Goal: Use online tool/utility: Utilize a website feature to perform a specific function

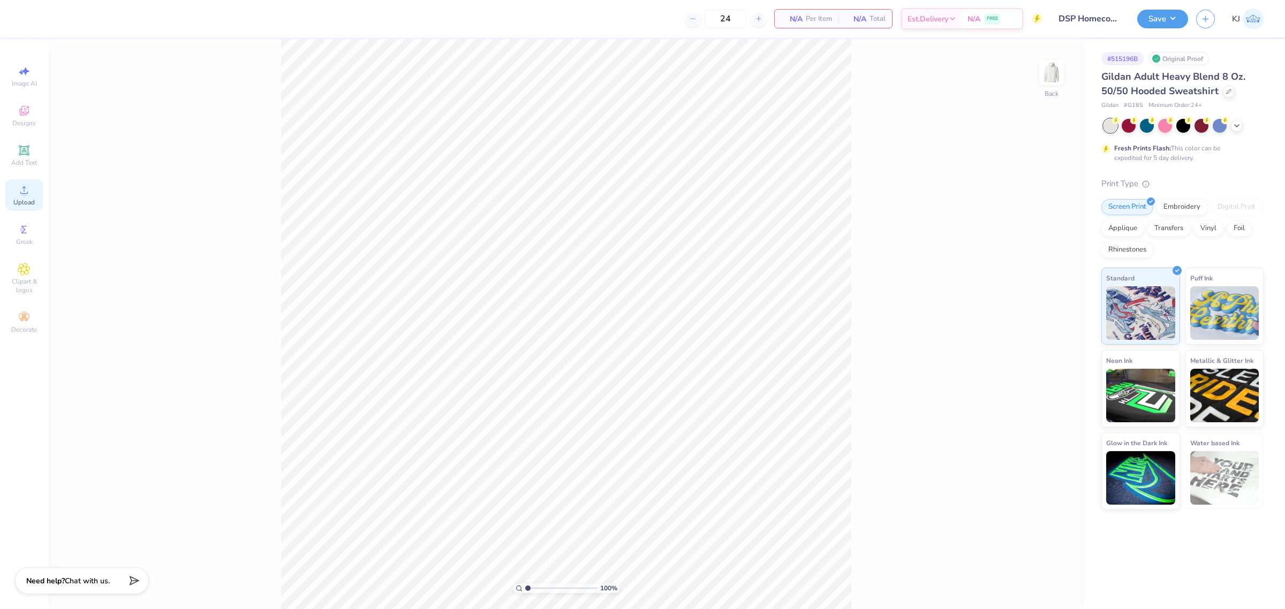
click at [11, 193] on div "Upload" at bounding box center [23, 195] width 37 height 32
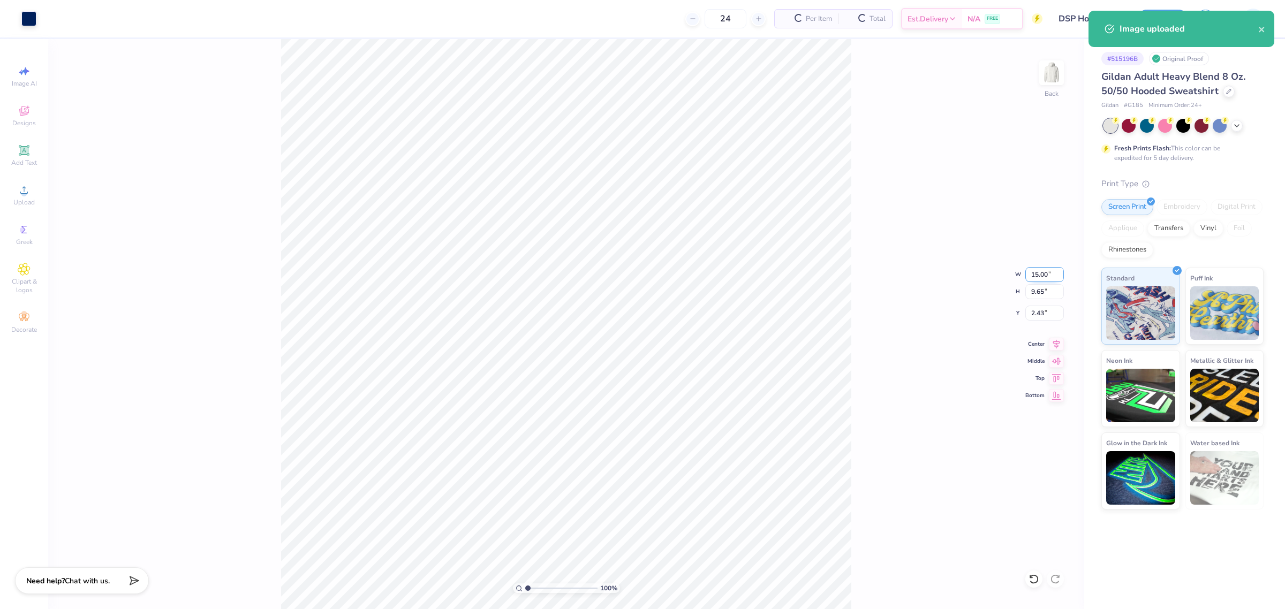
click at [1037, 271] on input "15.00" at bounding box center [1044, 274] width 39 height 15
type input "3.50"
type input "2.25"
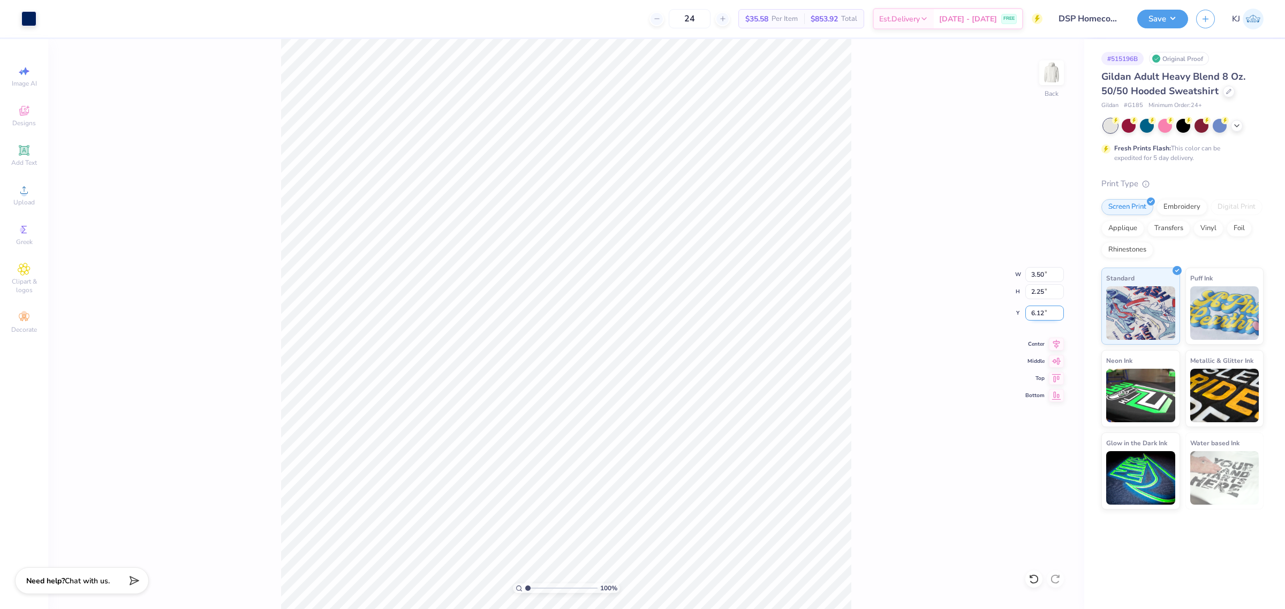
click at [1037, 306] on input "6.12" at bounding box center [1044, 313] width 39 height 15
type input "3.00"
click at [1055, 62] on img at bounding box center [1051, 72] width 43 height 43
click at [24, 194] on icon at bounding box center [23, 189] width 7 height 7
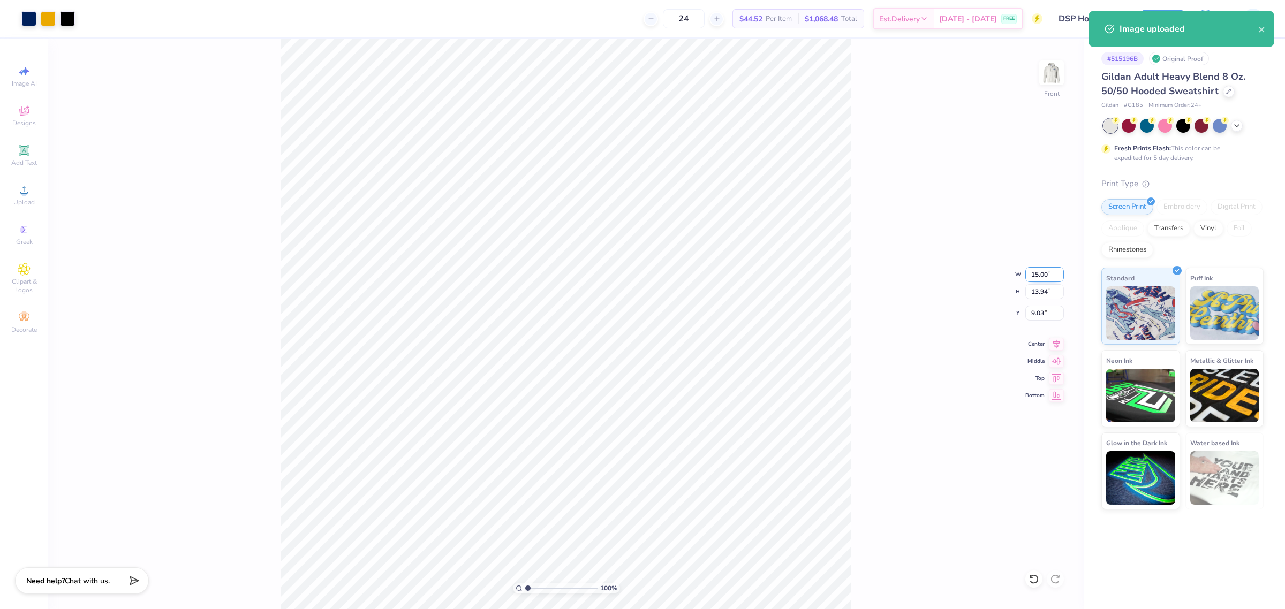
click at [1032, 274] on input "15.00" at bounding box center [1044, 274] width 39 height 15
type input "11.00"
type input "10.22"
type input "10.89"
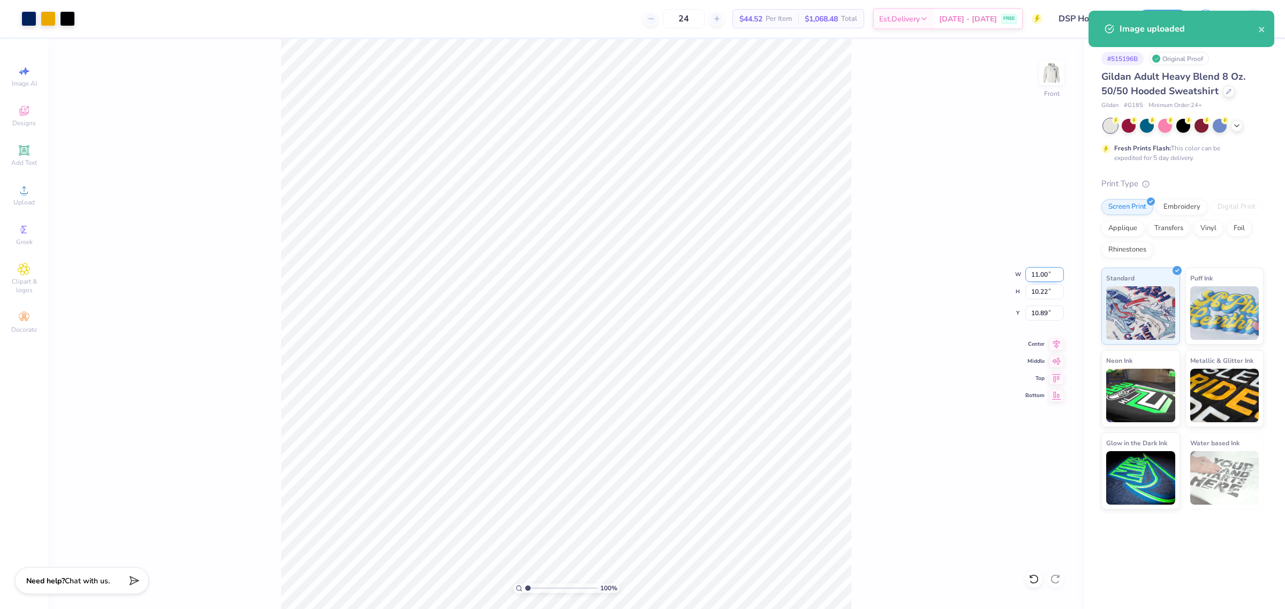
click at [1036, 268] on input "11.00" at bounding box center [1044, 274] width 39 height 15
type input "12.00"
type input "11.15"
click at [1036, 312] on input "10.42" at bounding box center [1044, 313] width 39 height 15
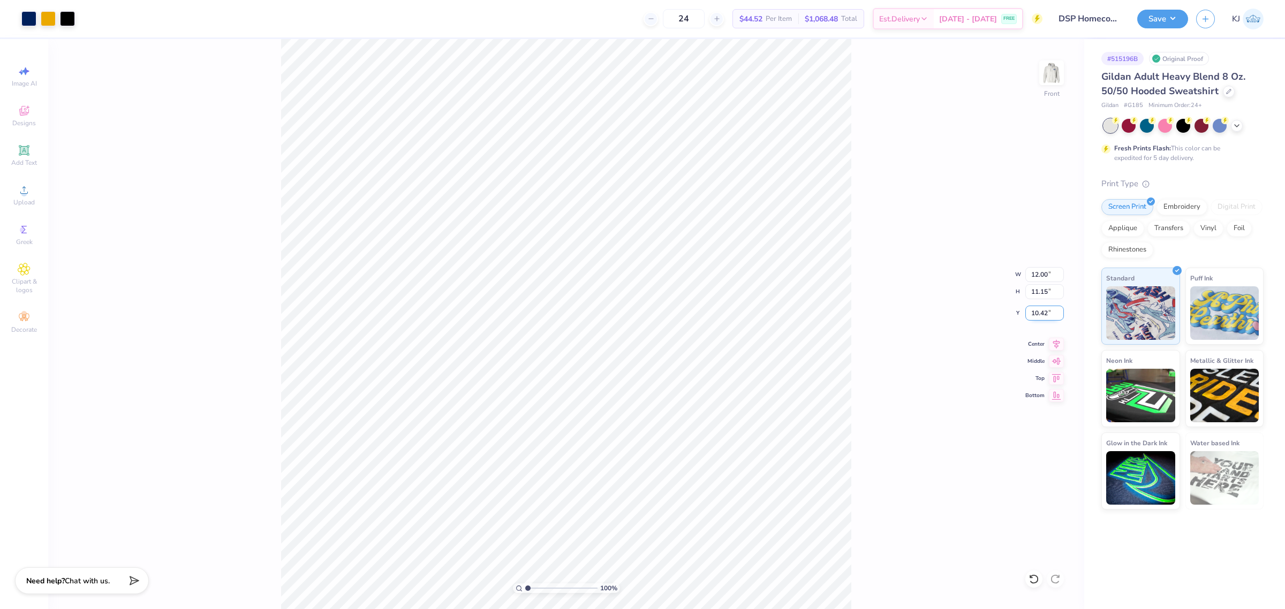
click at [1036, 312] on input "10.42" at bounding box center [1044, 313] width 39 height 15
type input "6.00"
click at [858, 359] on div "100 % Front W 12.00 12.00 " H 11.15 11.15 " Y 6.00 6.00 " Center Middle Top Bot…" at bounding box center [566, 324] width 1036 height 570
click at [26, 193] on circle at bounding box center [24, 194] width 6 height 6
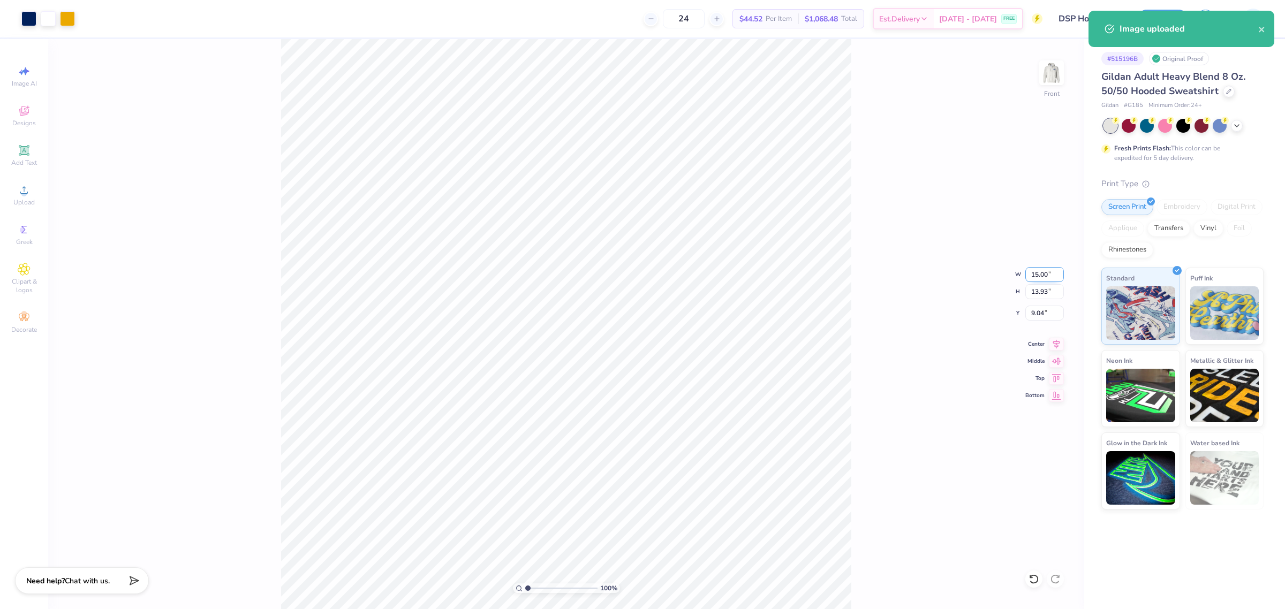
click at [1037, 274] on input "15.00" at bounding box center [1044, 274] width 39 height 15
type input "12.00"
type input "11.14"
click at [1037, 308] on input "10.43" at bounding box center [1044, 313] width 39 height 15
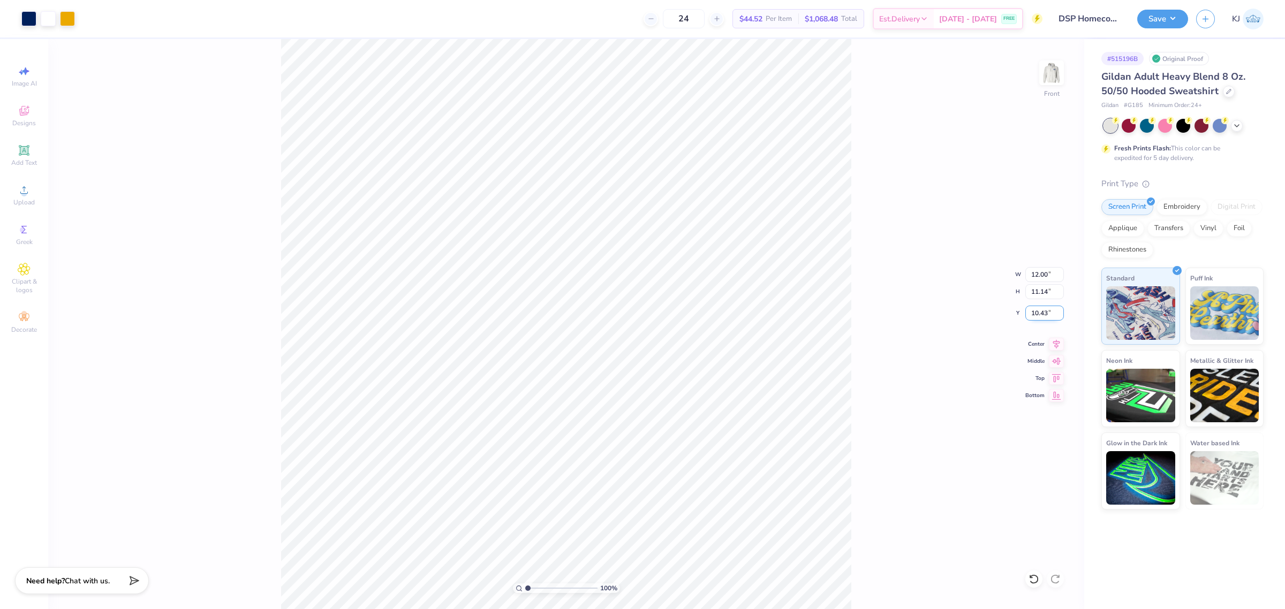
click at [1037, 308] on input "10.43" at bounding box center [1044, 313] width 39 height 15
type input "6.00"
click at [889, 166] on div "100 % Front W 12.00 12.00 " H 11.14 11.14 " Y 6.00 6.00 " Center Middle Top Bot…" at bounding box center [566, 324] width 1036 height 570
click at [1055, 579] on icon at bounding box center [1055, 579] width 11 height 11
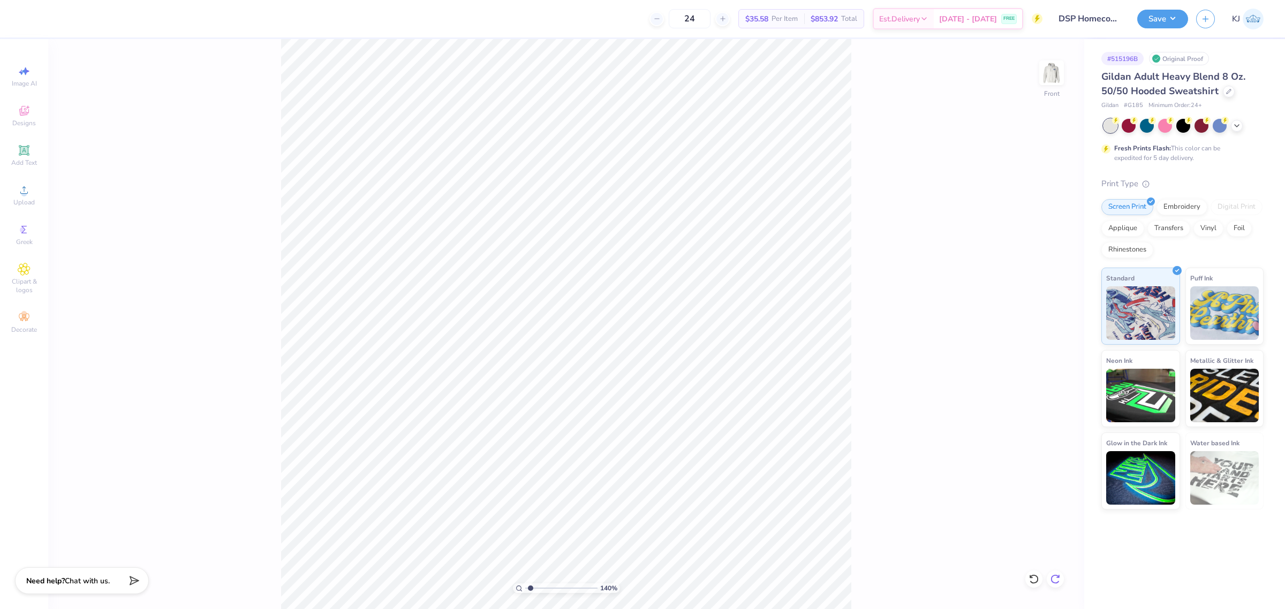
click at [1055, 579] on icon at bounding box center [1055, 579] width 11 height 11
click at [1055, 579] on div "140 % Front" at bounding box center [566, 324] width 1036 height 570
type input "1"
type input "6.00"
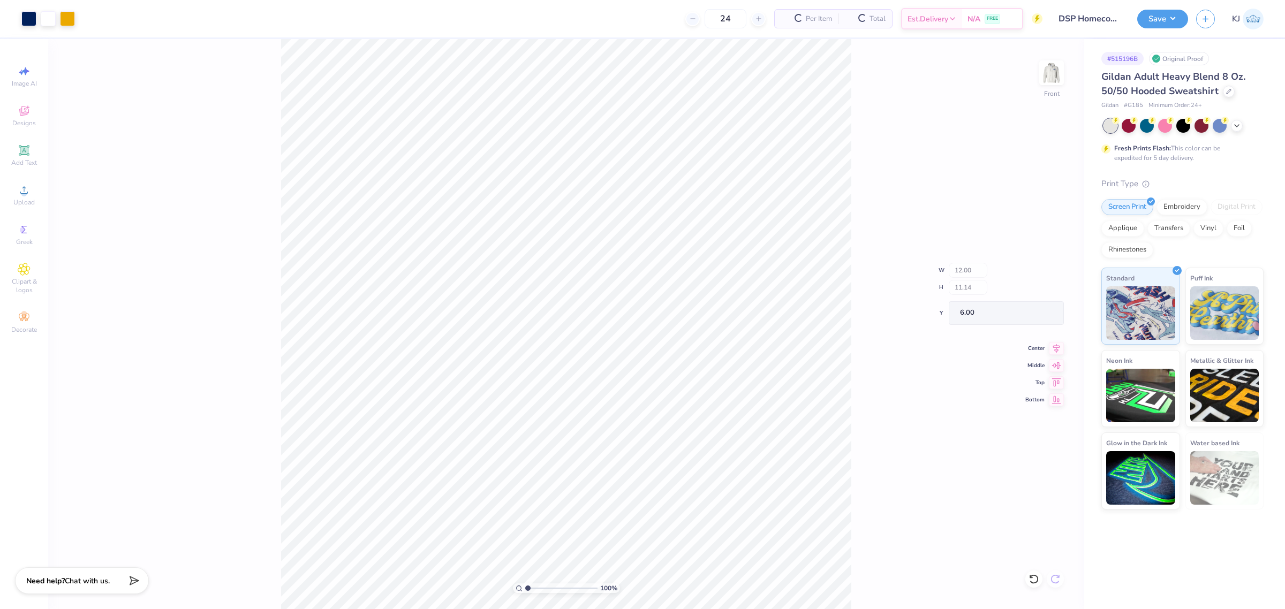
click at [1055, 579] on div "100 % Front W 12.00 H 11.14 Y 6.00 Center Middle Top Bottom" at bounding box center [566, 324] width 1036 height 570
click at [1026, 582] on div at bounding box center [1033, 579] width 17 height 17
click at [1072, 582] on div "100 % Front" at bounding box center [566, 324] width 1036 height 570
click at [1062, 582] on div at bounding box center [1055, 579] width 17 height 17
click at [1176, 19] on button "Save" at bounding box center [1162, 19] width 51 height 19
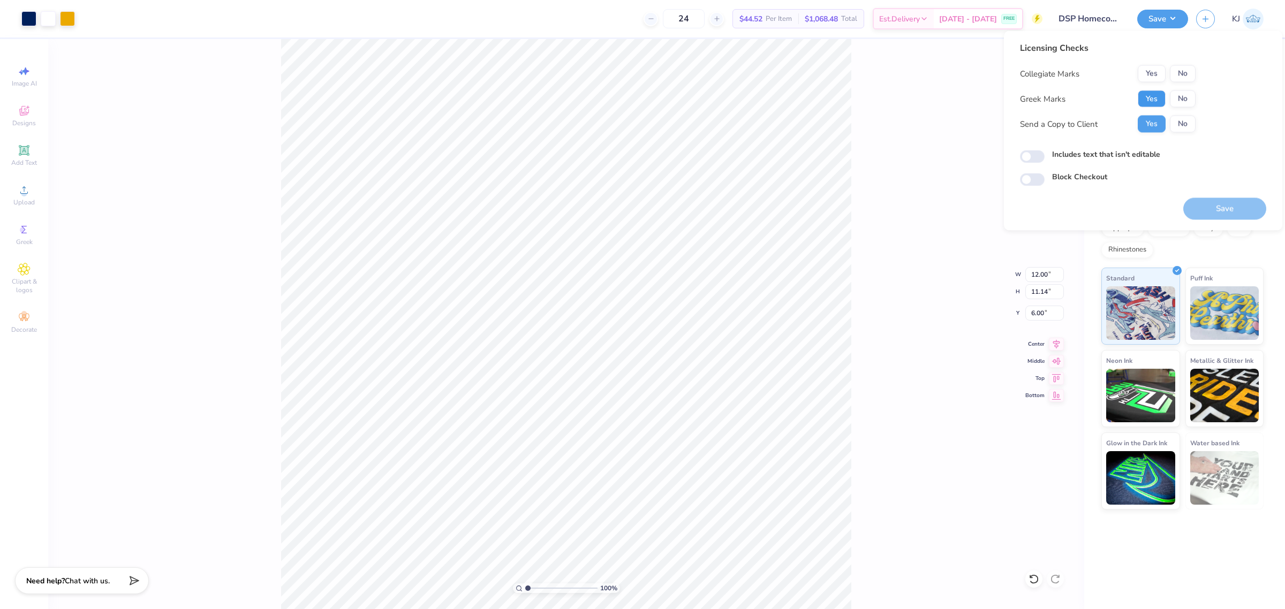
click at [1150, 98] on button "Yes" at bounding box center [1152, 98] width 28 height 17
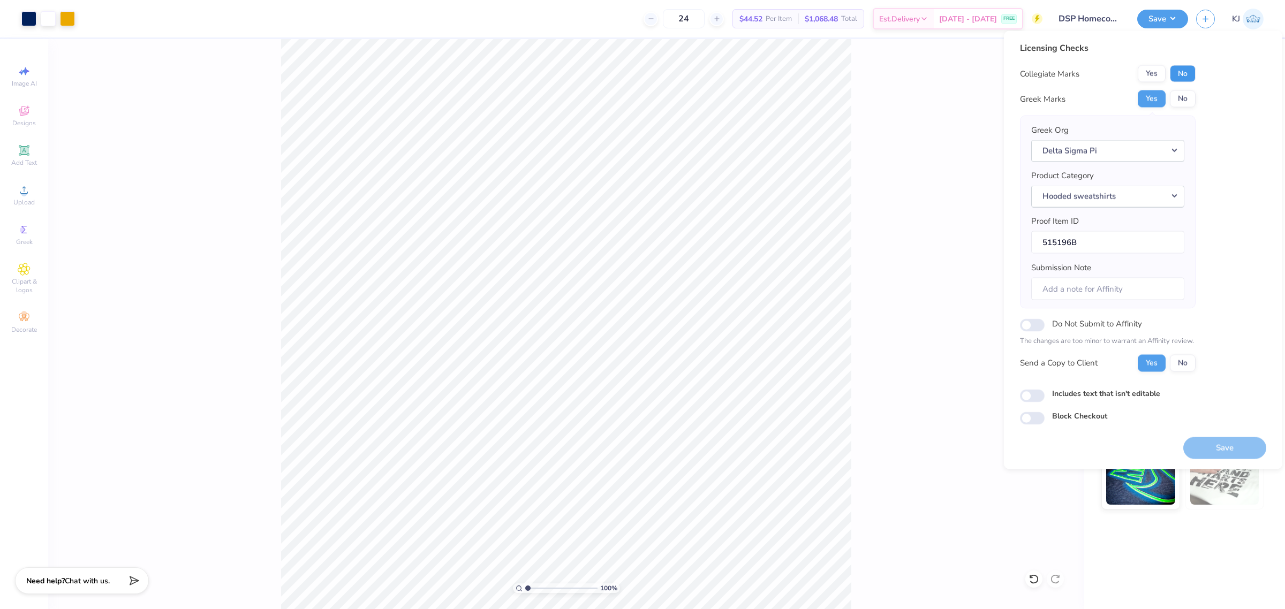
click at [1187, 70] on button "No" at bounding box center [1183, 73] width 26 height 17
click at [1214, 448] on button "Save" at bounding box center [1224, 448] width 83 height 22
